Goal: Information Seeking & Learning: Learn about a topic

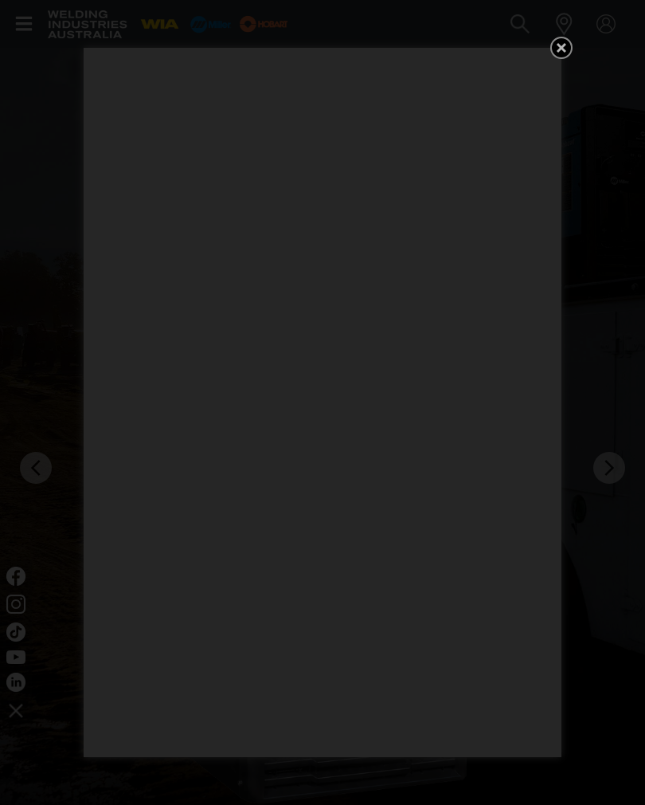
click at [545, 45] on div "Get 5 WIA Welding Guides Free!" at bounding box center [322, 402] width 645 height 805
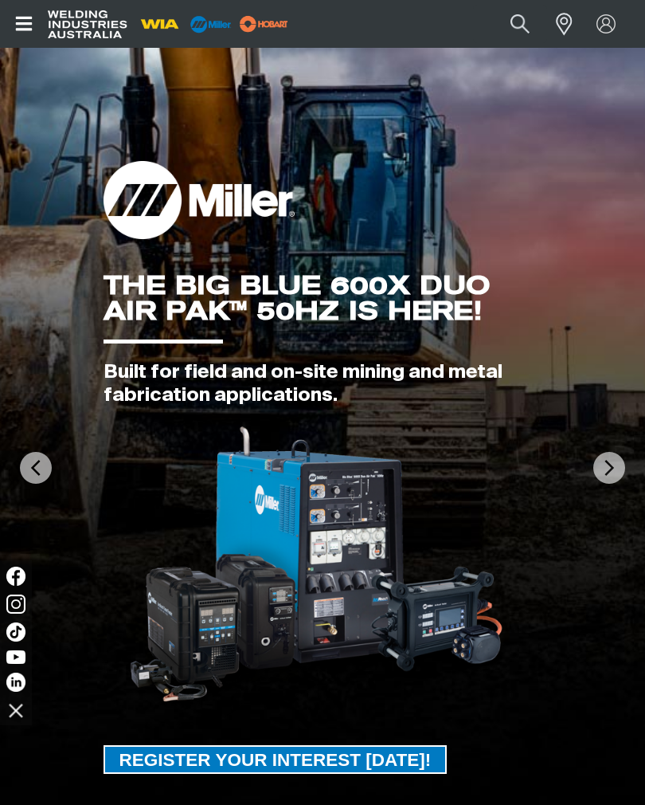
click at [32, 40] on button "Open top menu" at bounding box center [24, 24] width 48 height 48
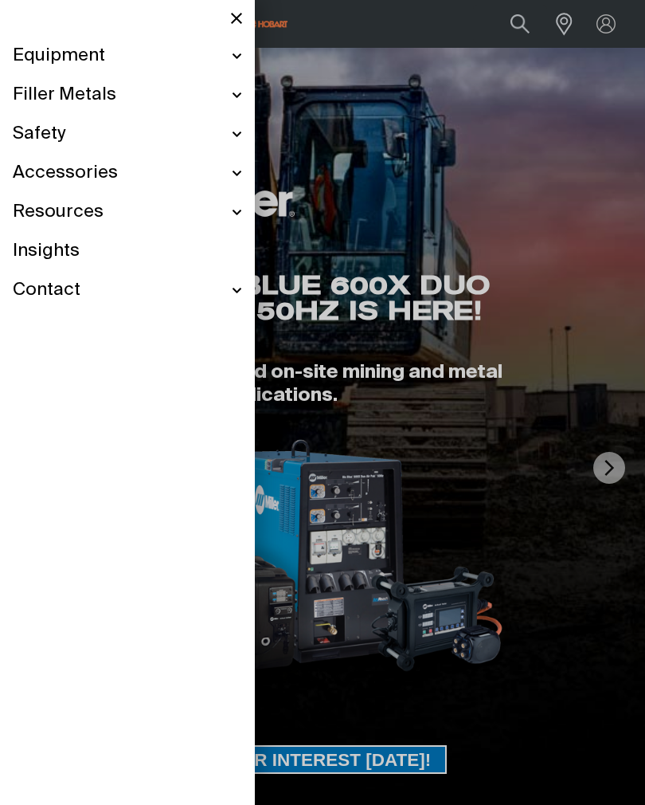
click at [228, 57] on div "Equipment" at bounding box center [128, 56] width 230 height 39
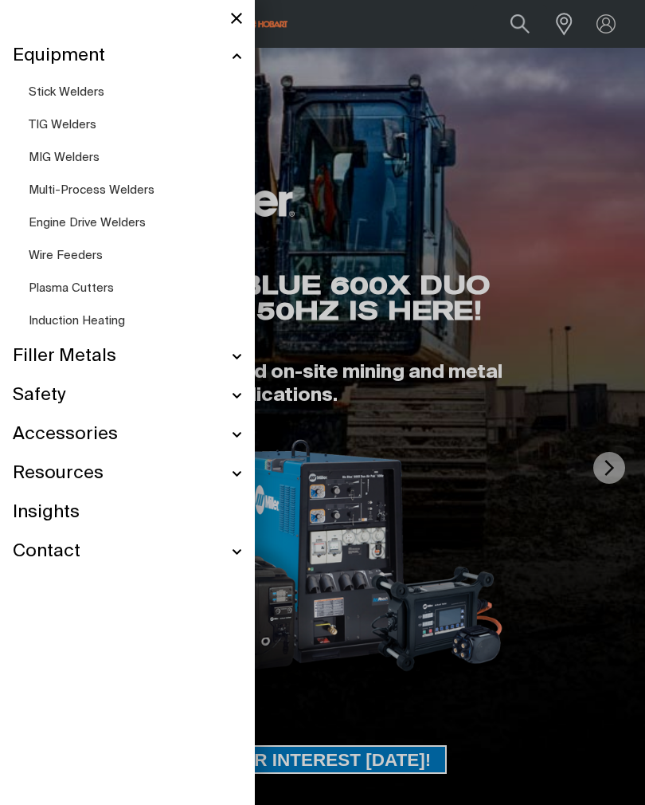
click at [41, 159] on span "MIG Welders" at bounding box center [64, 157] width 71 height 12
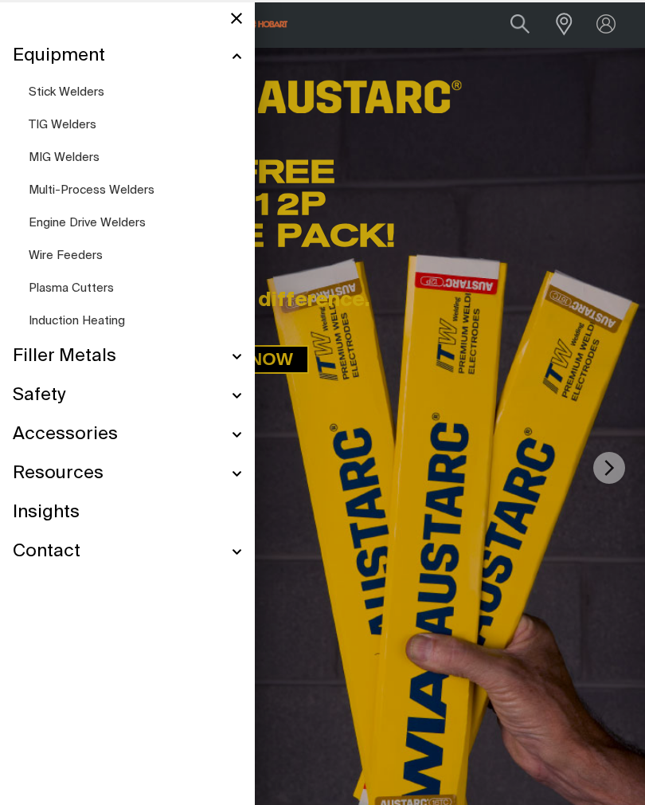
click at [490, 111] on div at bounding box center [322, 402] width 645 height 805
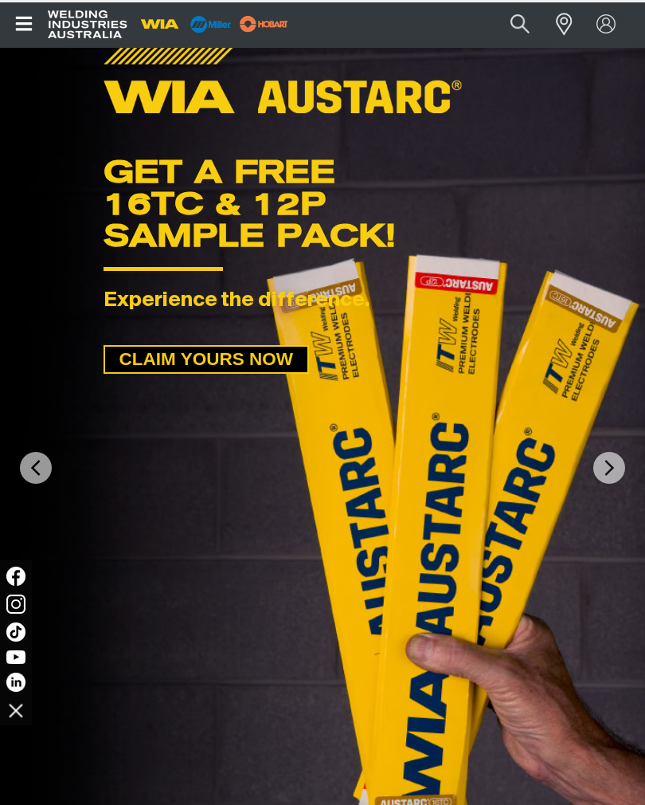
click at [515, 26] on button "Search products" at bounding box center [520, 23] width 54 height 37
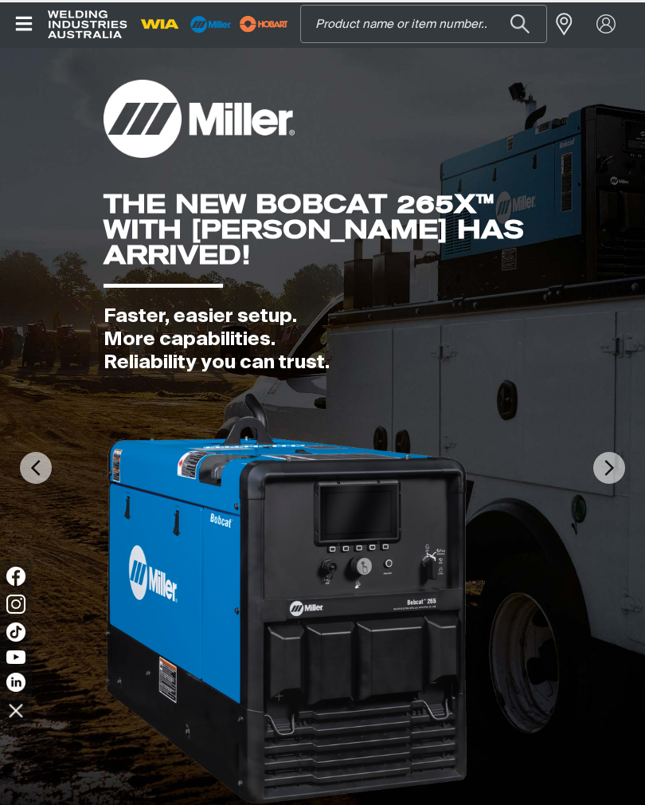
click at [371, 27] on input "Search" at bounding box center [423, 24] width 245 height 36
type input "50li"
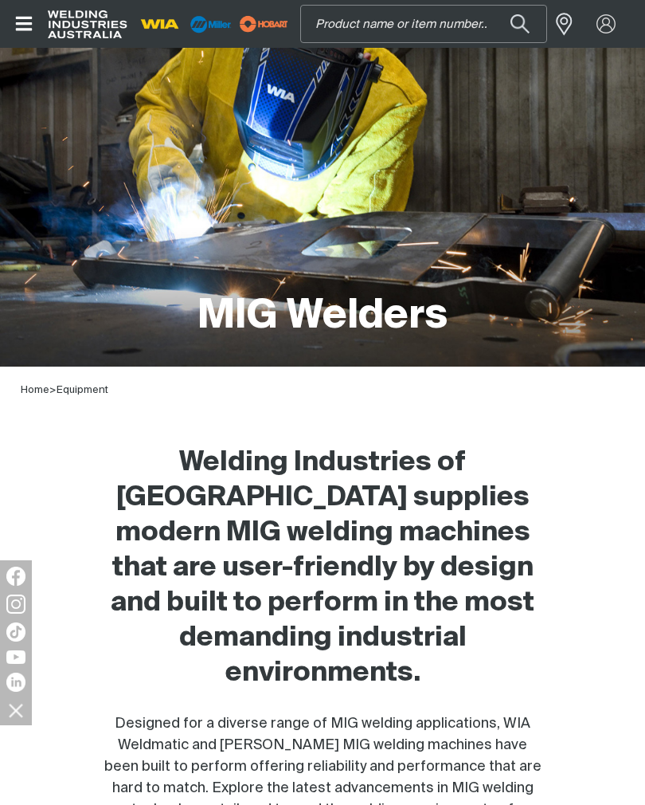
click at [376, 29] on input "Search" at bounding box center [423, 24] width 245 height 36
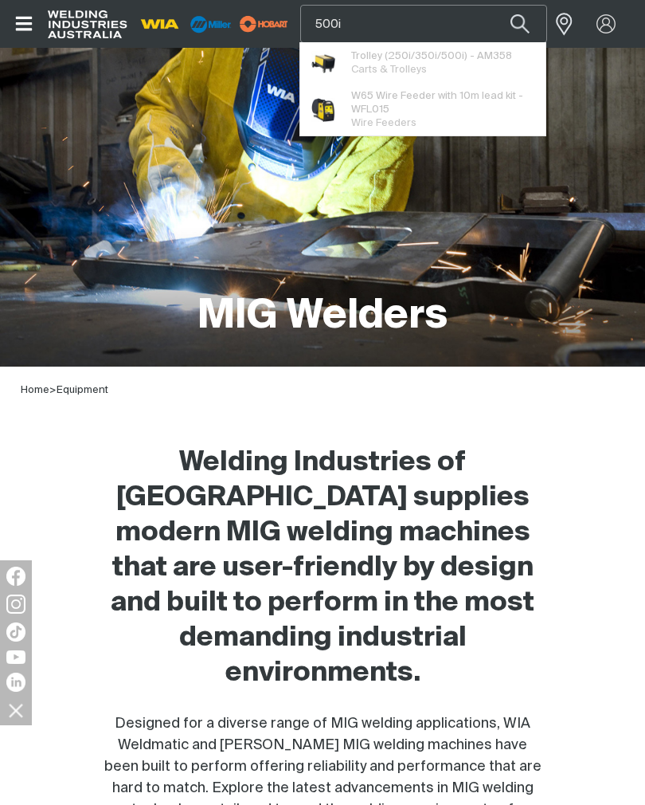
click at [520, 24] on button "Search products" at bounding box center [520, 23] width 54 height 37
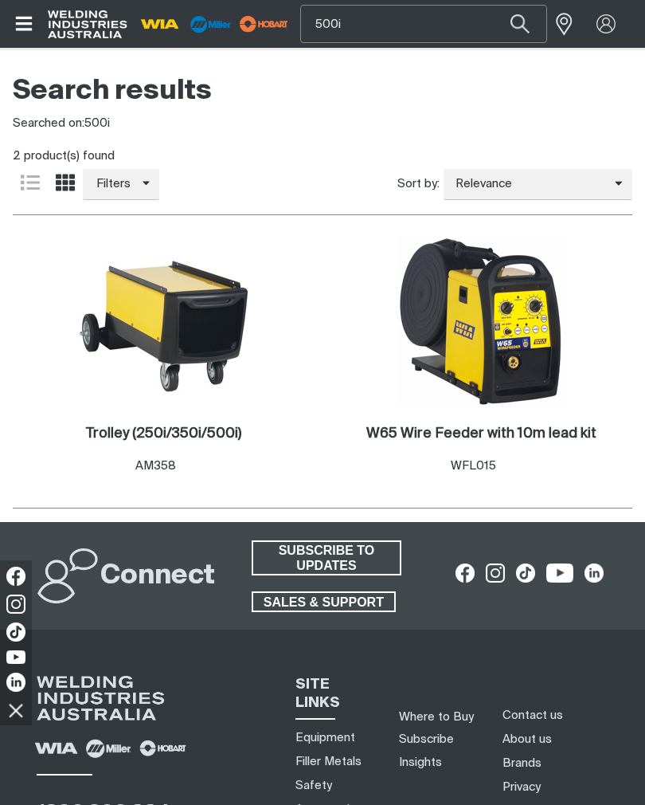
click at [447, 25] on input "500i" at bounding box center [423, 24] width 245 height 36
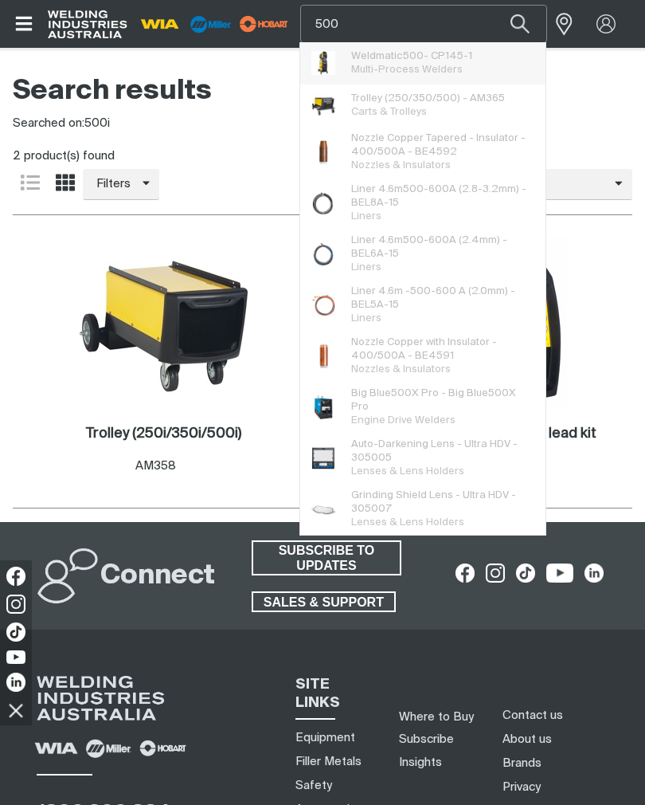
type input "500"
click at [457, 66] on span "Multi-Process Welders" at bounding box center [407, 70] width 112 height 10
